Goal: Information Seeking & Learning: Learn about a topic

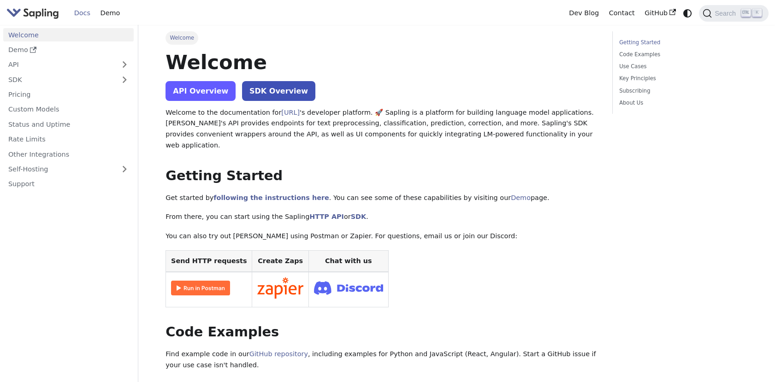
click at [189, 94] on link "API Overview" at bounding box center [201, 91] width 70 height 20
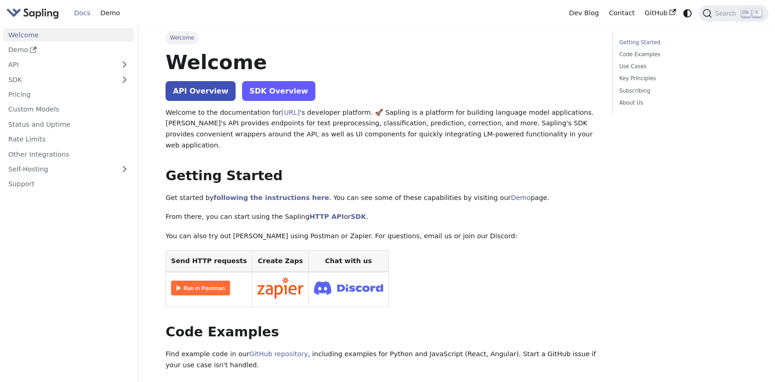
click at [264, 85] on link "SDK Overview" at bounding box center [278, 91] width 73 height 20
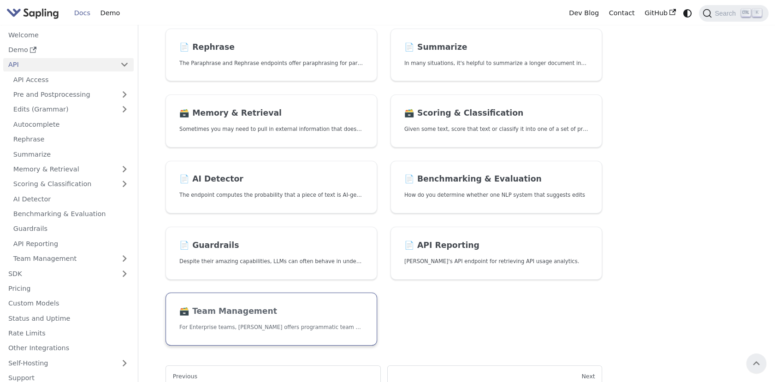
scroll to position [185, 0]
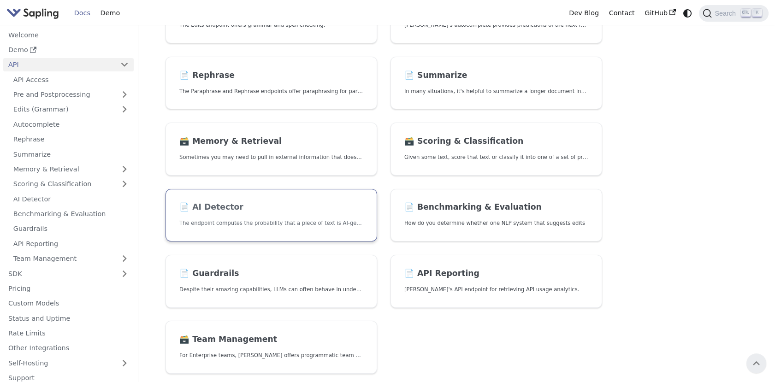
click at [254, 216] on link "📄️ AI Detector The endpoint computes the probability that a piece of text is AI…" at bounding box center [272, 215] width 212 height 53
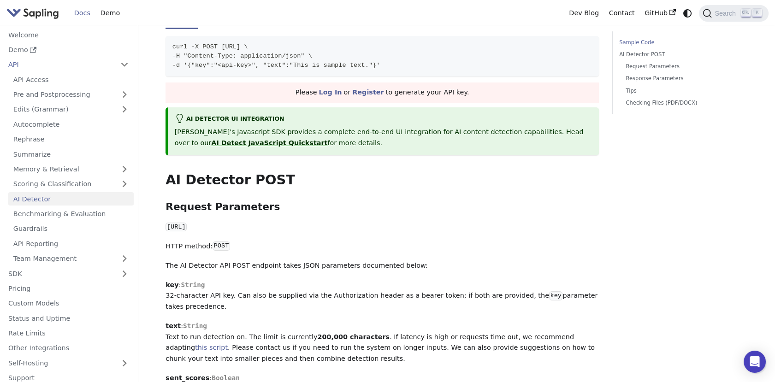
scroll to position [256, 0]
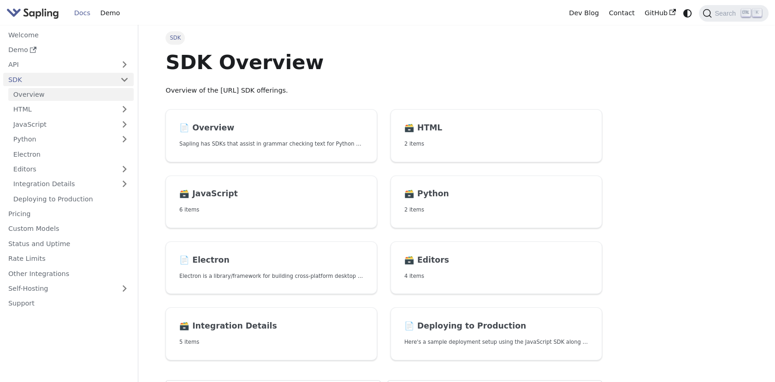
click at [52, 94] on link "Overview" at bounding box center [70, 94] width 125 height 13
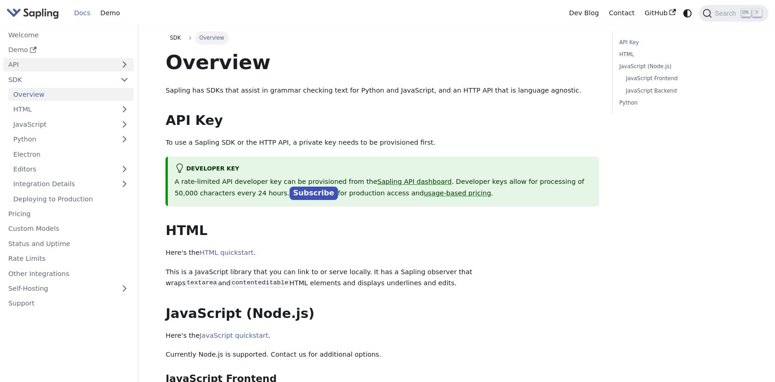
click at [56, 61] on link "API" at bounding box center [59, 64] width 112 height 13
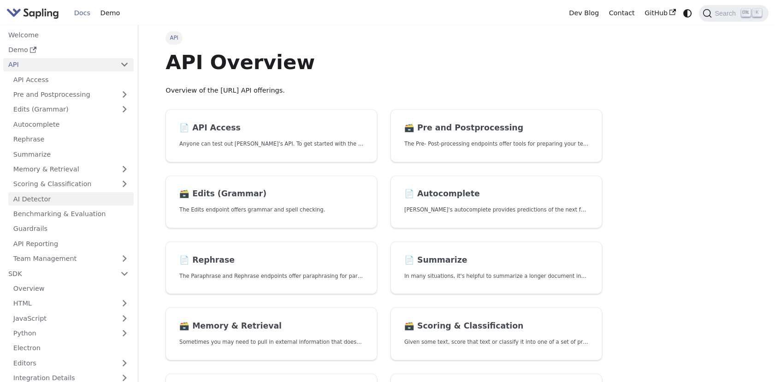
click at [36, 204] on link "AI Detector" at bounding box center [70, 198] width 125 height 13
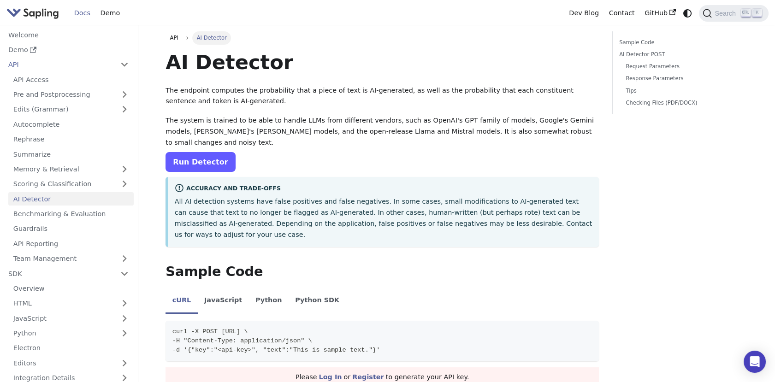
click at [184, 153] on link "Run Detector" at bounding box center [201, 162] width 70 height 20
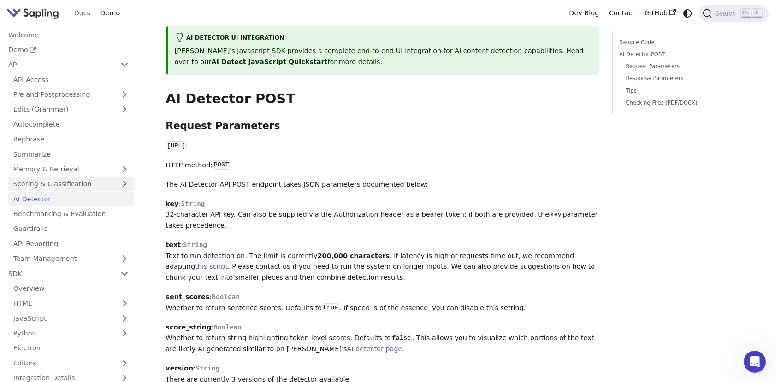
scroll to position [366, 0]
click at [37, 39] on link "Welcome" at bounding box center [68, 34] width 131 height 13
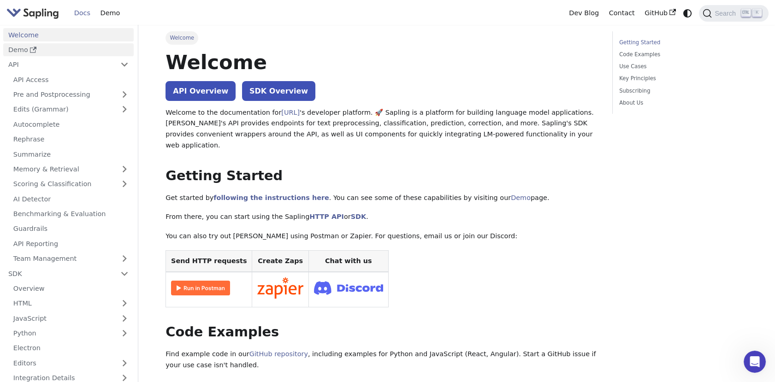
click at [39, 53] on link "Demo" at bounding box center [68, 49] width 131 height 13
